Goal: Task Accomplishment & Management: Manage account settings

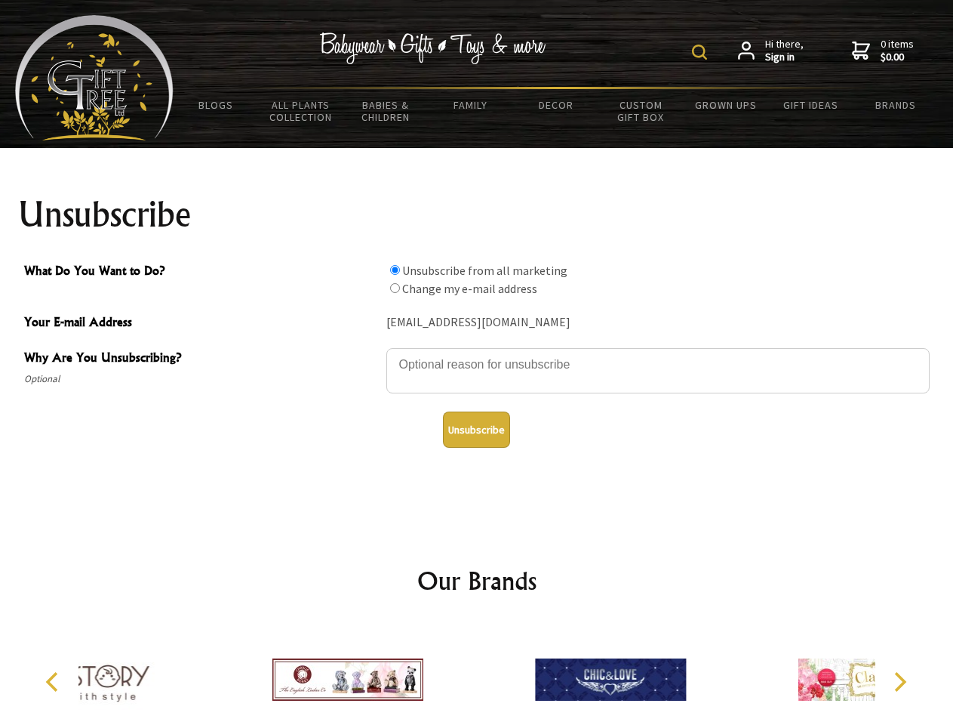
click at [702, 52] on img at bounding box center [699, 52] width 15 height 15
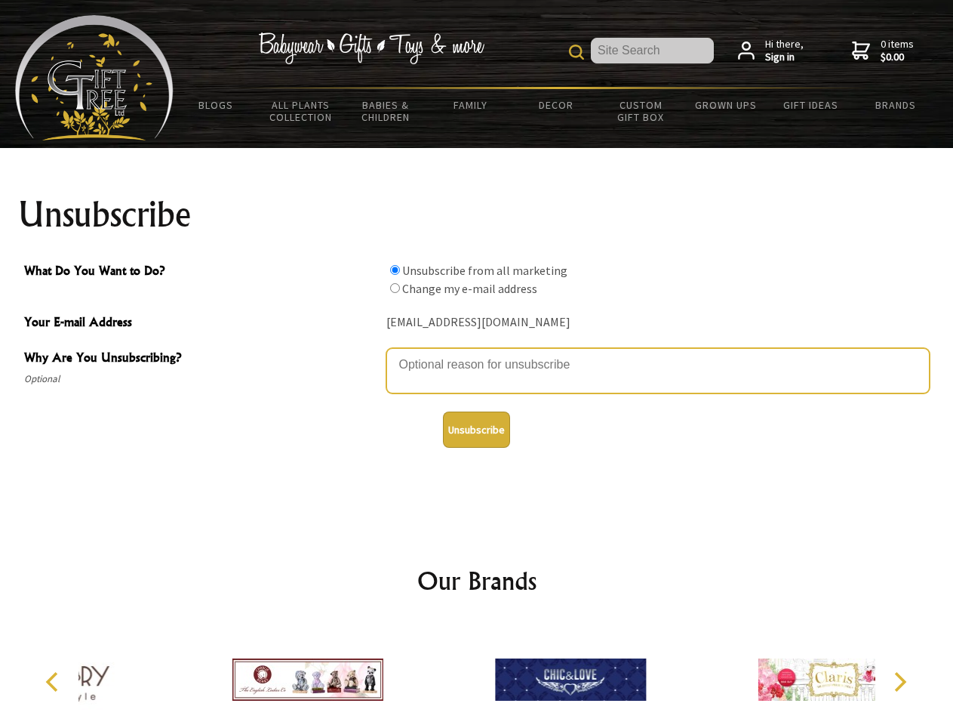
click at [477, 353] on textarea "Why Are You Unsubscribing?" at bounding box center [657, 370] width 543 height 45
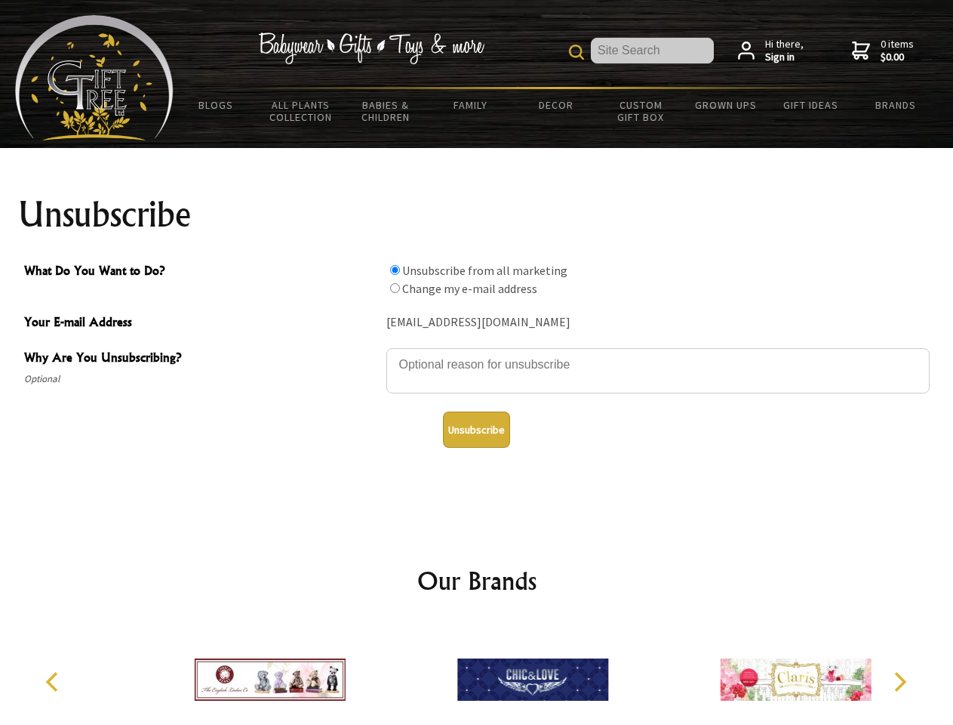
click at [395, 269] on input "What Do You Want to Do?" at bounding box center [395, 270] width 10 height 10
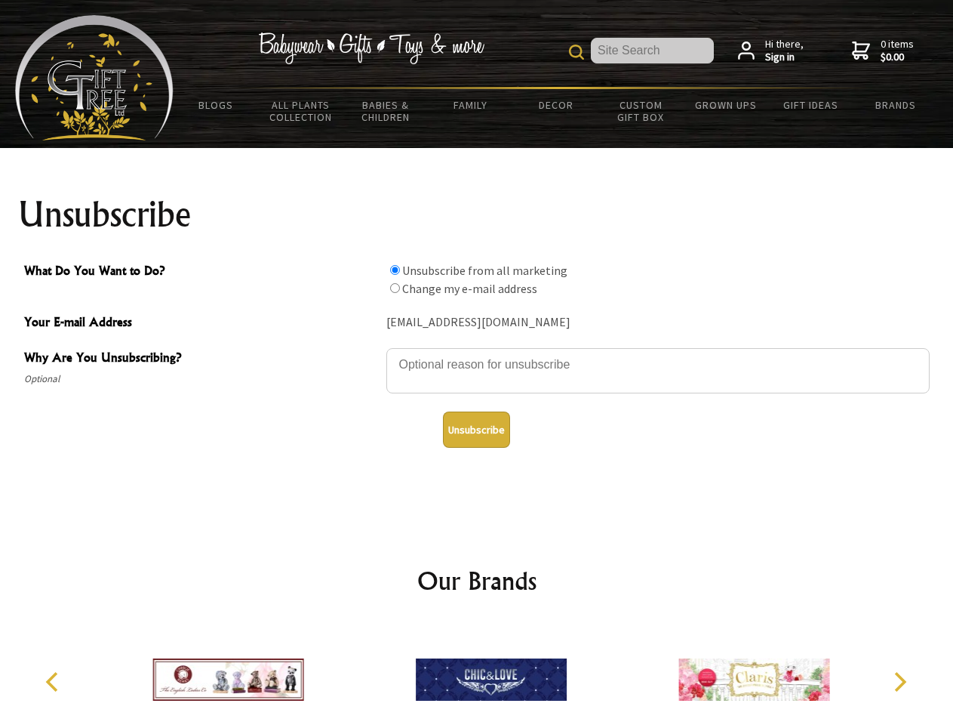
click at [395, 288] on input "What Do You Want to Do?" at bounding box center [395, 288] width 10 height 10
radio input "true"
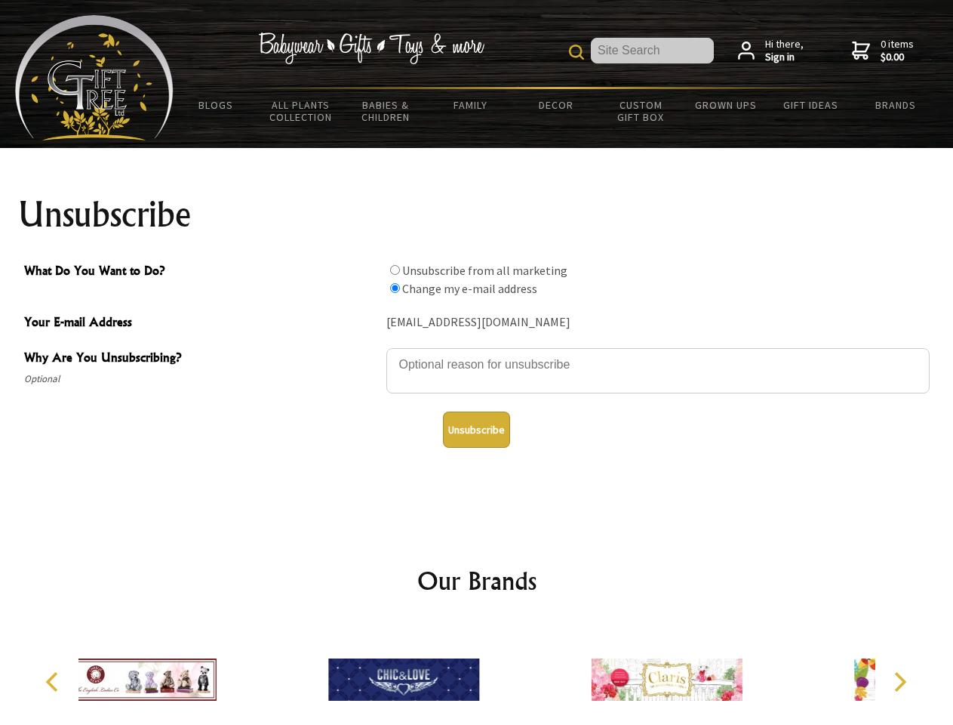
click at [476, 429] on button "Unsubscribe" at bounding box center [476, 429] width 67 height 36
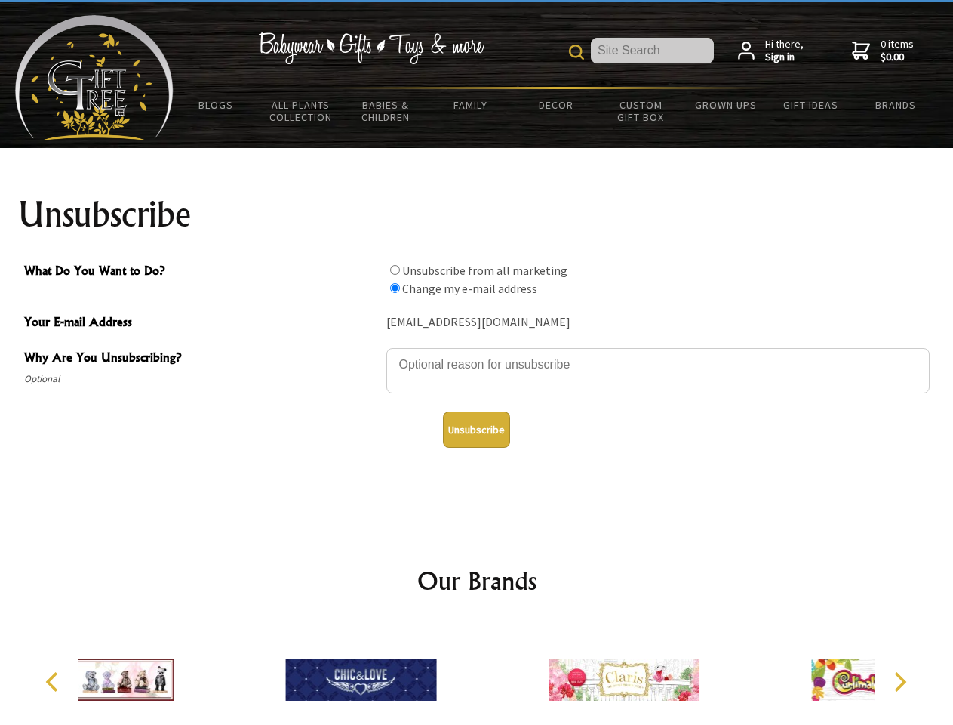
click at [493, 673] on div at bounding box center [624, 682] width 263 height 118
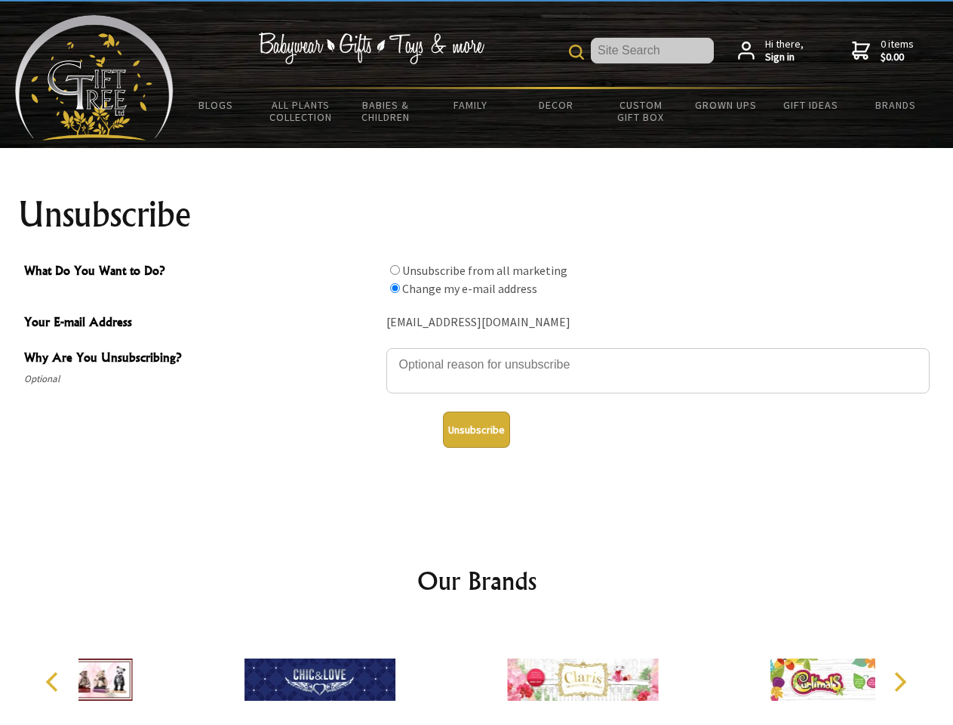
click at [54, 681] on icon "Previous" at bounding box center [54, 682] width 20 height 20
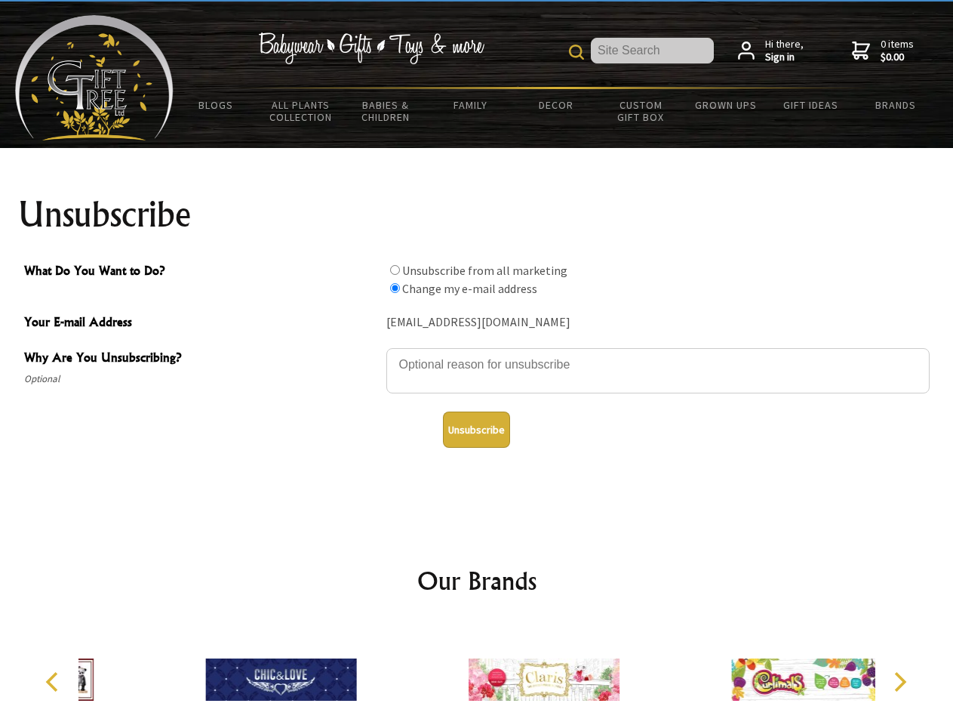
click at [900, 681] on icon "Next" at bounding box center [899, 682] width 20 height 20
